Goal: Register for event/course

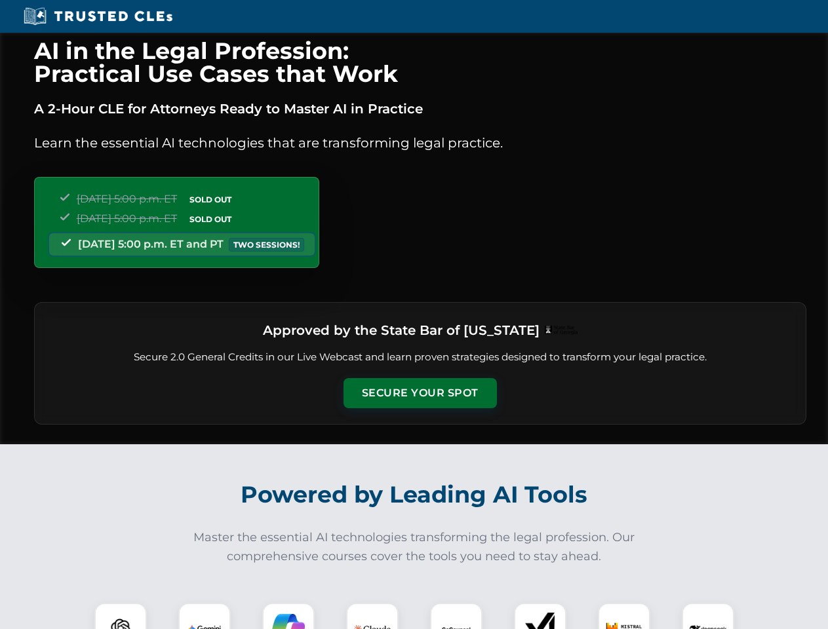
click at [420, 393] on button "Secure Your Spot" at bounding box center [420, 393] width 153 height 30
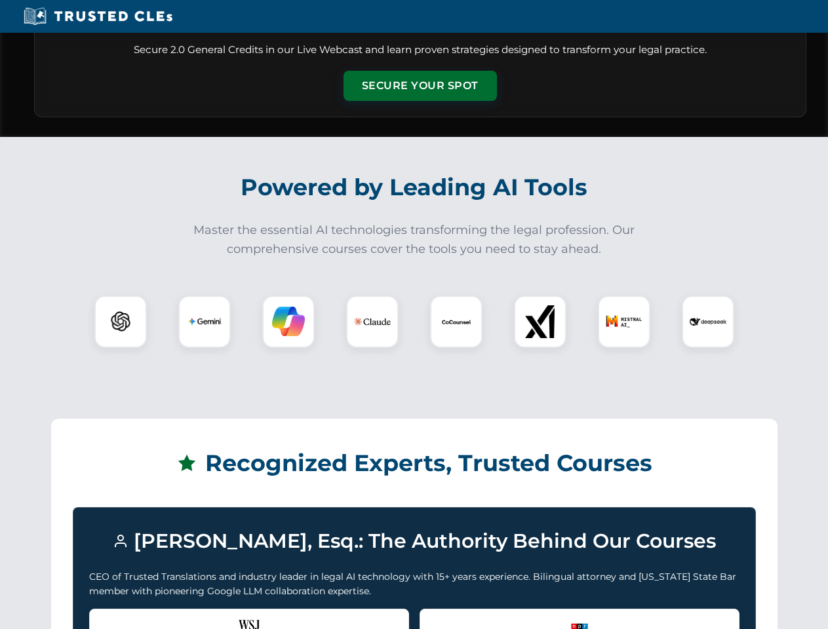
click at [121, 616] on div "Recognized by the WSJ [PERSON_NAME] was featured for his expertise in AI legal …" at bounding box center [249, 635] width 320 height 52
click at [205, 616] on div "Recognized by the WSJ [PERSON_NAME] was featured for his expertise in AI legal …" at bounding box center [249, 635] width 320 height 52
click at [288, 616] on div "Recognized by the WSJ [PERSON_NAME] was featured for his expertise in AI legal …" at bounding box center [249, 635] width 320 height 52
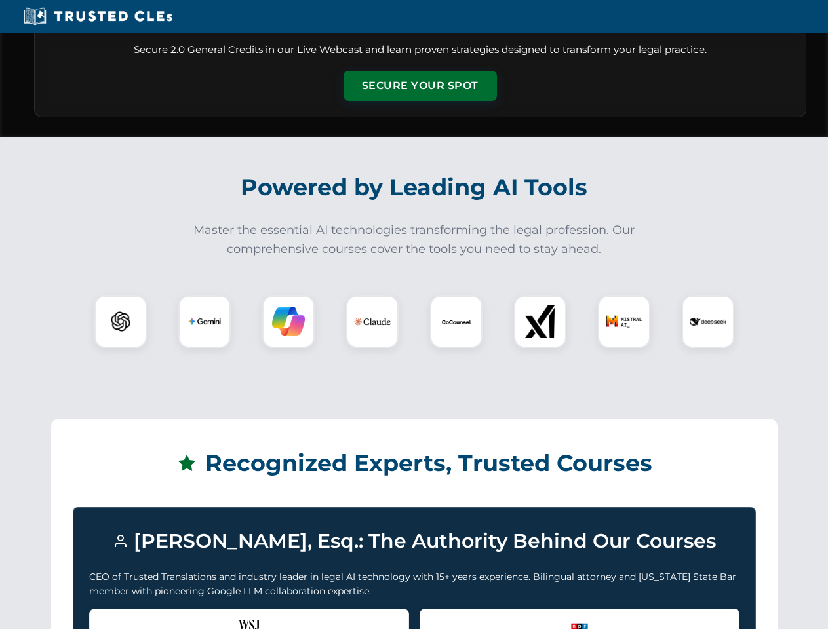
scroll to position [1127, 0]
